Goal: Task Accomplishment & Management: Manage account settings

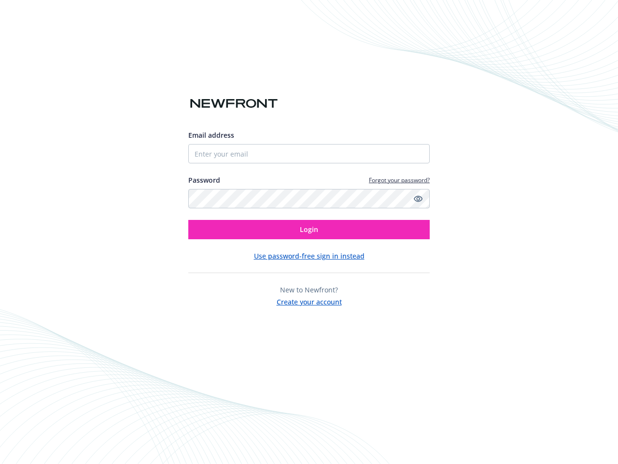
click at [418, 199] on icon "Show password" at bounding box center [418, 198] width 9 height 9
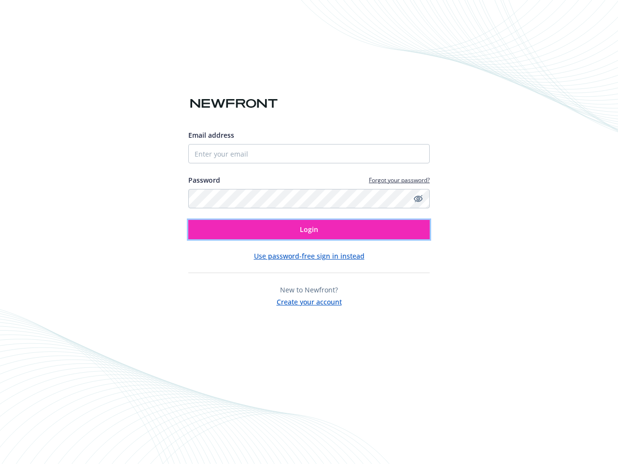
click at [309, 229] on span "Login" at bounding box center [309, 229] width 18 height 9
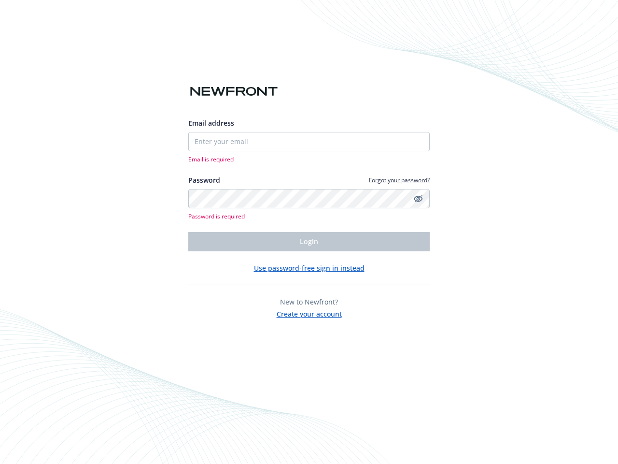
click at [309, 256] on div "Email address Email is required Password Forgot your password? Password is requ…" at bounding box center [309, 218] width 242 height 201
click at [309, 300] on span "New to Newfront?" at bounding box center [309, 301] width 58 height 9
